Goal: Transaction & Acquisition: Purchase product/service

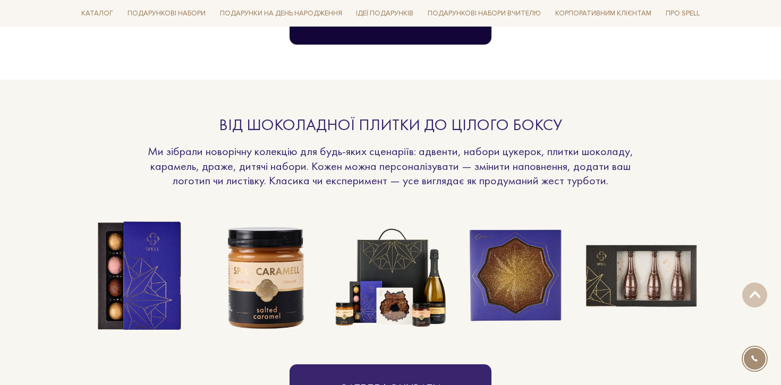
click at [396, 43] on button "Залишити заявку" at bounding box center [391, 21] width 202 height 48
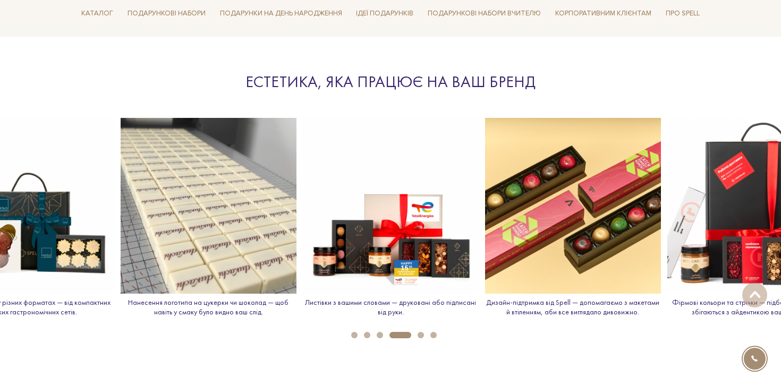
scroll to position [1190, 0]
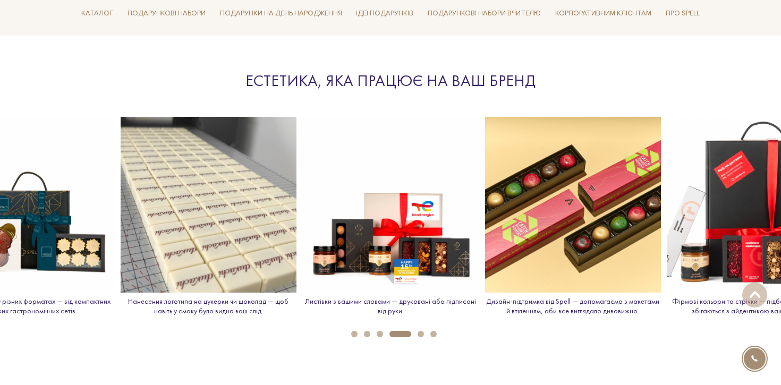
click at [423, 333] on button "5" at bounding box center [421, 334] width 6 height 6
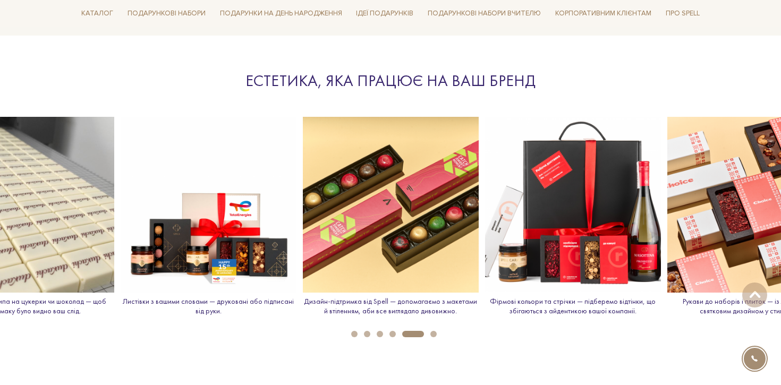
click at [431, 333] on button "6" at bounding box center [434, 334] width 6 height 6
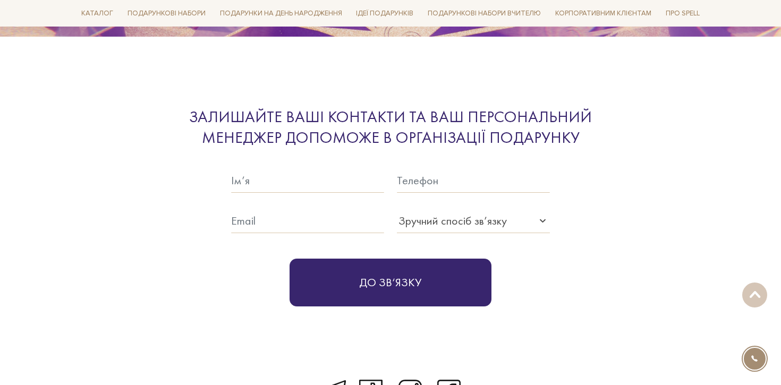
scroll to position [3306, 0]
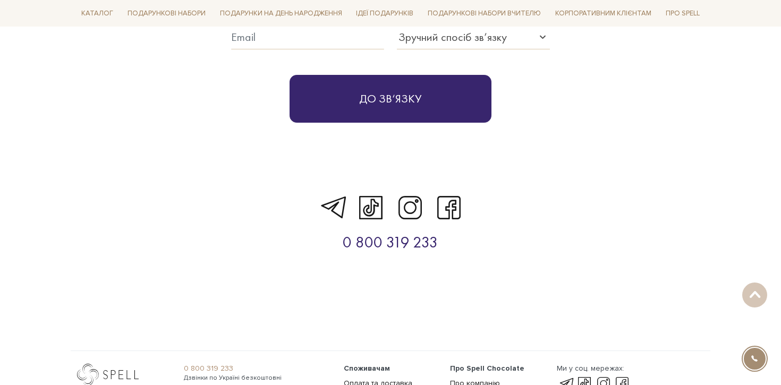
scroll to position [3572, 0]
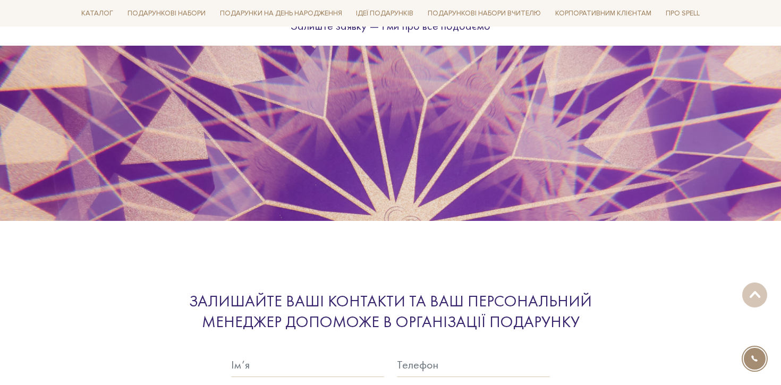
scroll to position [3298, 0]
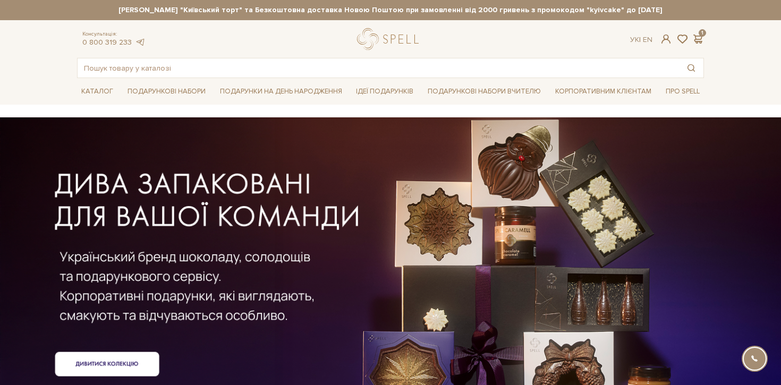
scroll to position [4, 0]
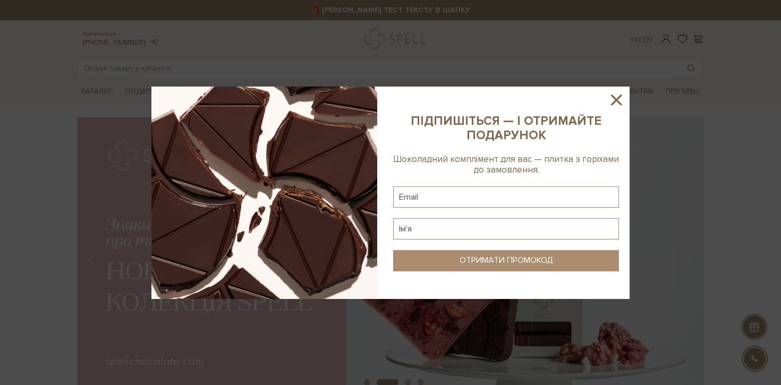
click at [620, 96] on icon at bounding box center [616, 100] width 11 height 11
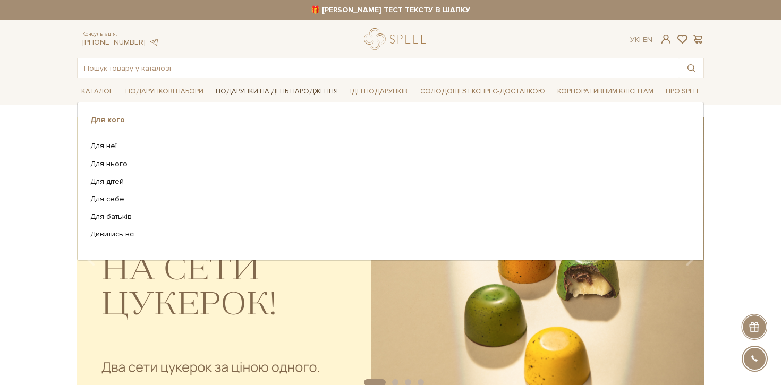
click at [278, 90] on span "Подарунки на День народження" at bounding box center [277, 91] width 131 height 16
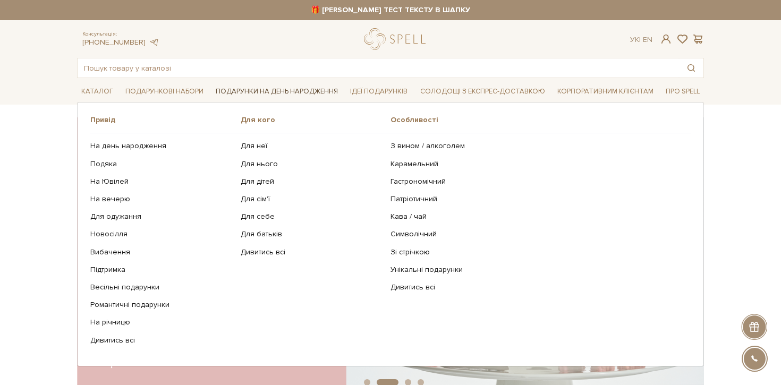
click at [305, 92] on span "Подарунки на День народження" at bounding box center [277, 91] width 131 height 16
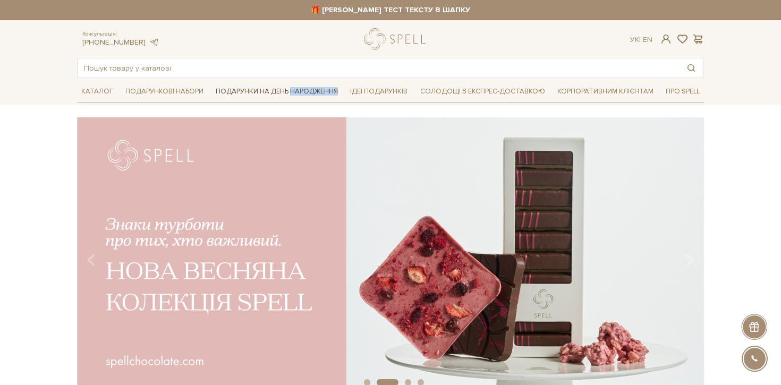
click at [305, 92] on span "Подарунки на День народження" at bounding box center [277, 91] width 131 height 16
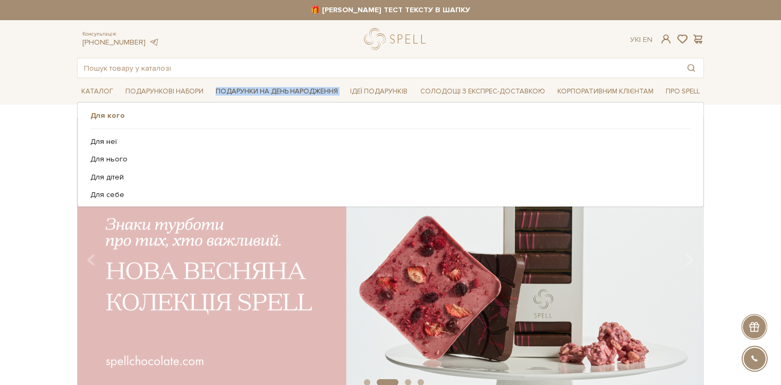
click at [305, 92] on span "Подарунки на День народження" at bounding box center [277, 91] width 131 height 16
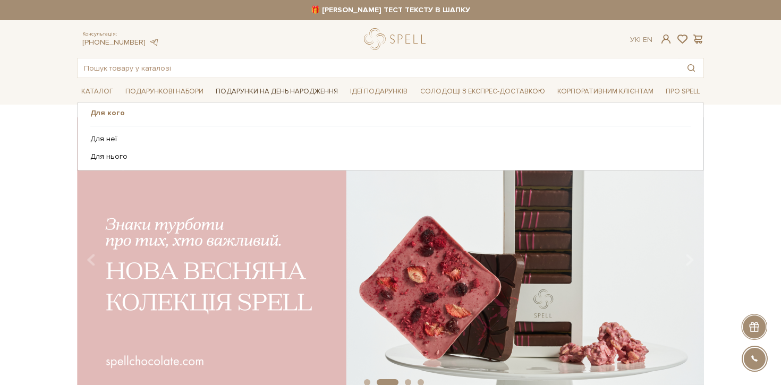
click at [232, 86] on span "Подарунки на День народження" at bounding box center [277, 91] width 131 height 16
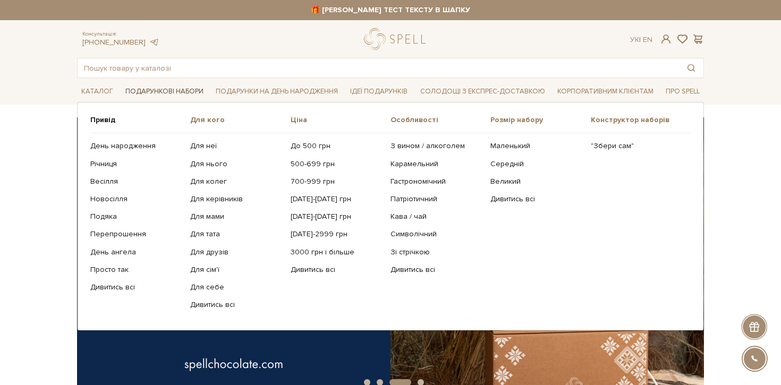
click at [173, 86] on span "Подарункові набори" at bounding box center [164, 91] width 87 height 16
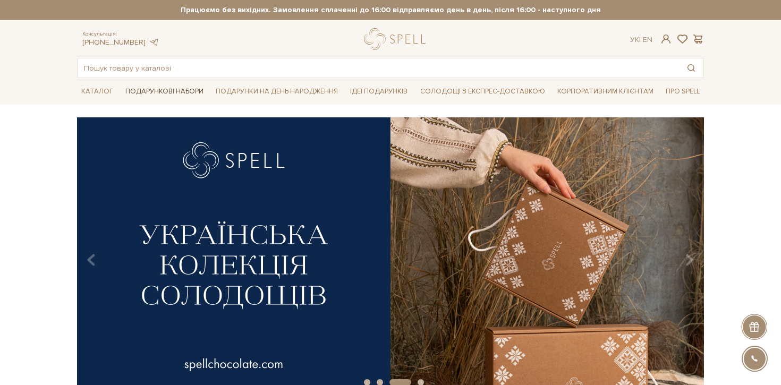
click at [140, 95] on span "Подарункові набори" at bounding box center [164, 91] width 87 height 16
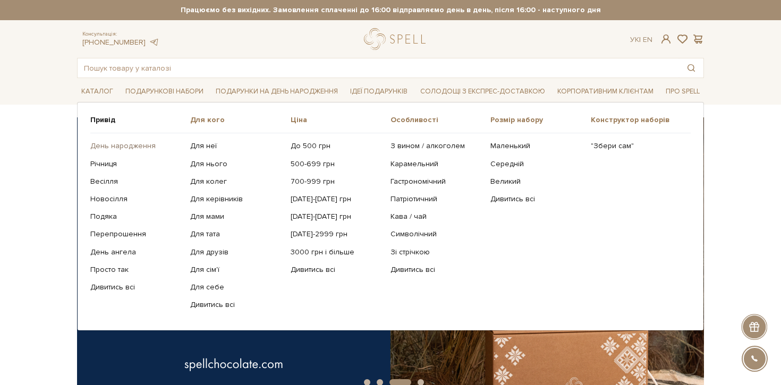
click at [123, 144] on link "День народження" at bounding box center [136, 146] width 92 height 10
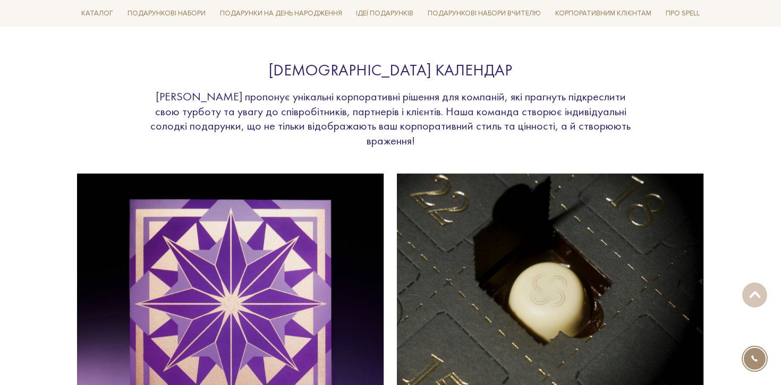
scroll to position [2229, 0]
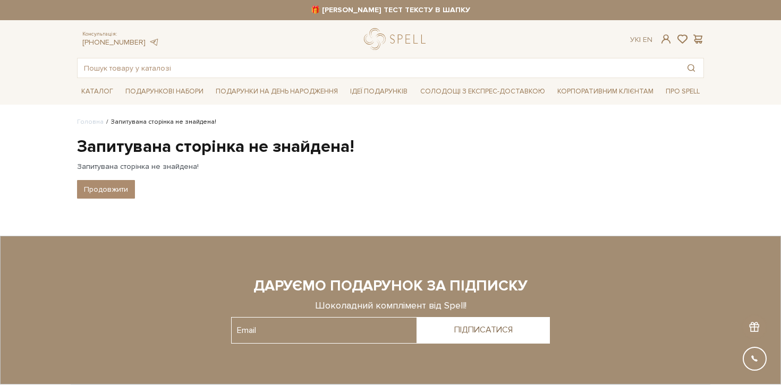
click at [0, 178] on body "Консультація: +38 (096) 651 54 17 Передзвонити мені Ук | En | 🎁 АЛЬОНА ТЕСТ ТЕК…" at bounding box center [390, 262] width 781 height 524
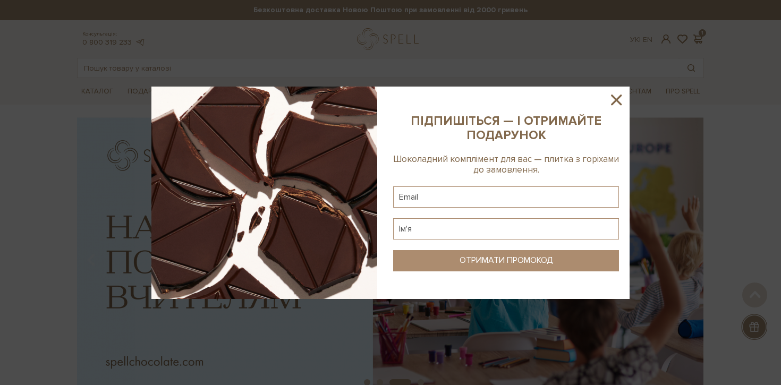
scroll to position [662, 0]
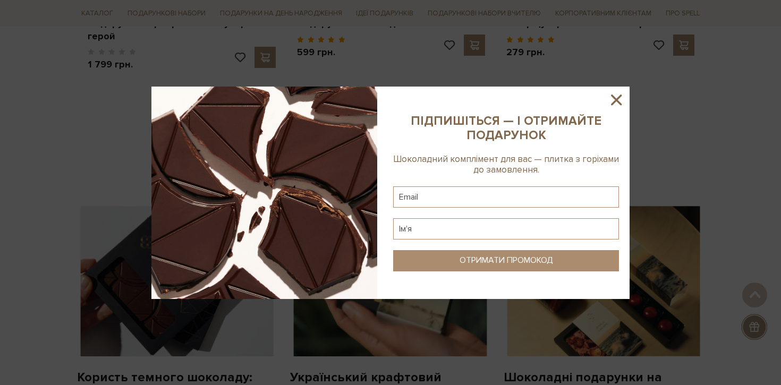
click at [620, 98] on icon at bounding box center [617, 100] width 18 height 18
